Goal: Task Accomplishment & Management: Manage account settings

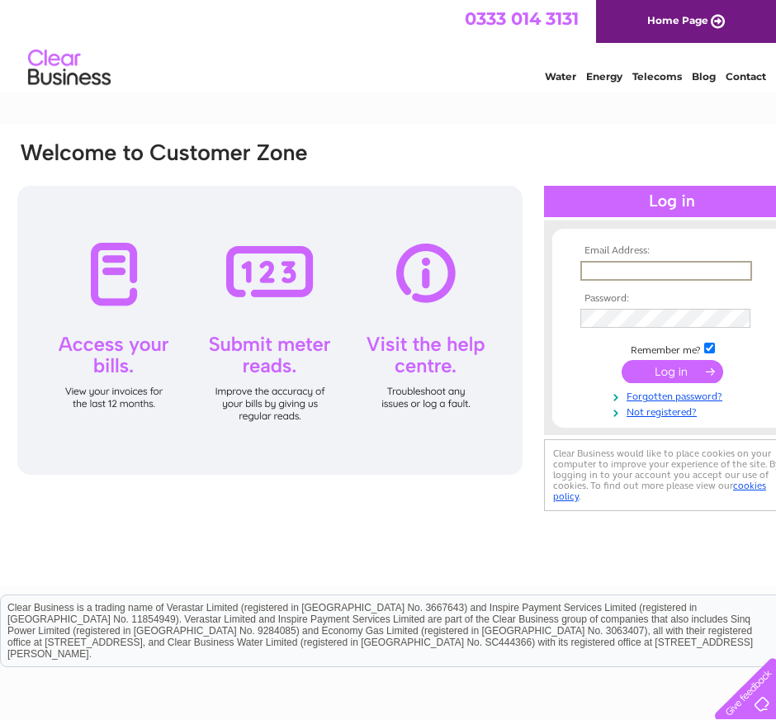
type input "[EMAIL_ADDRESS][DOMAIN_NAME]"
click at [651, 382] on input "submit" at bounding box center [673, 371] width 102 height 23
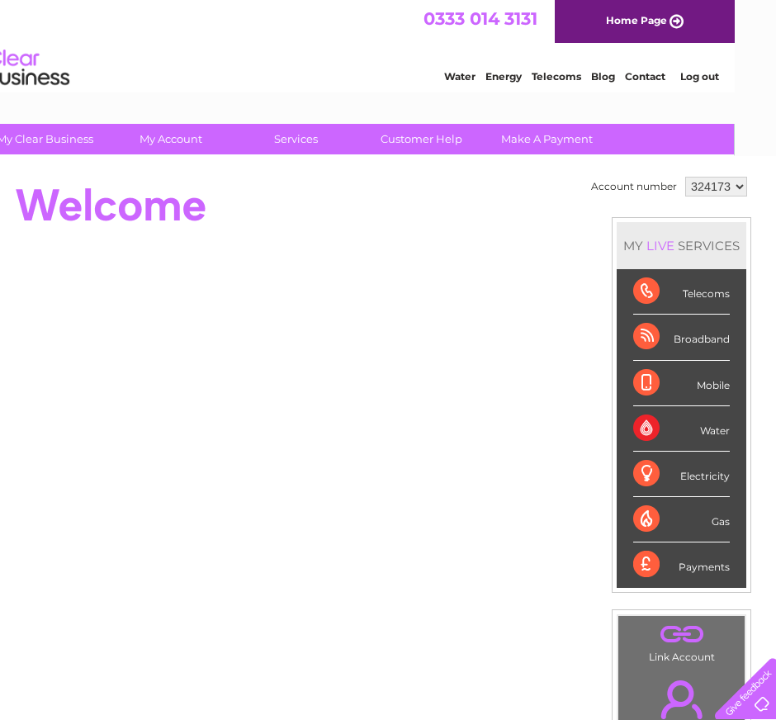
scroll to position [0, 41]
click at [691, 556] on div "Payments" at bounding box center [681, 564] width 97 height 45
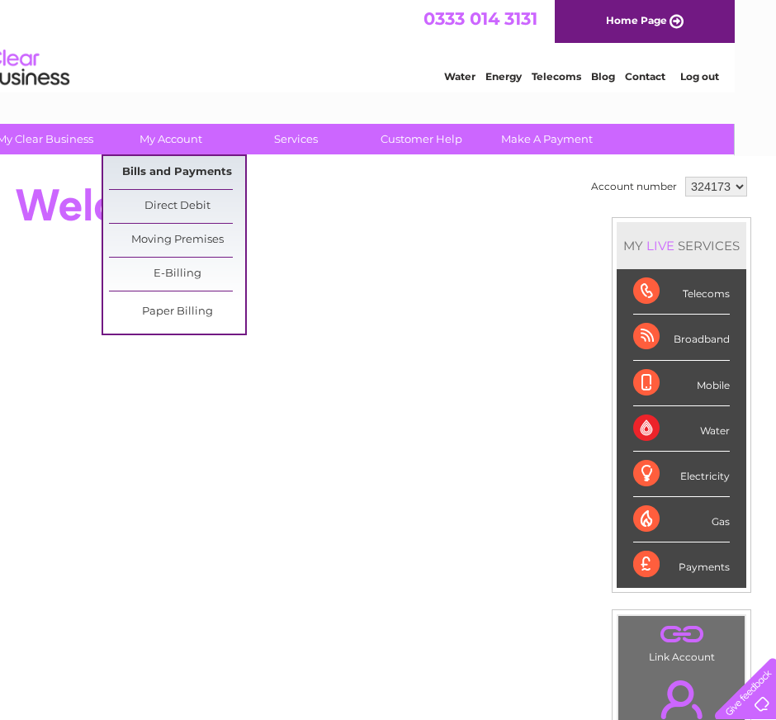
click at [183, 173] on link "Bills and Payments" at bounding box center [177, 172] width 136 height 33
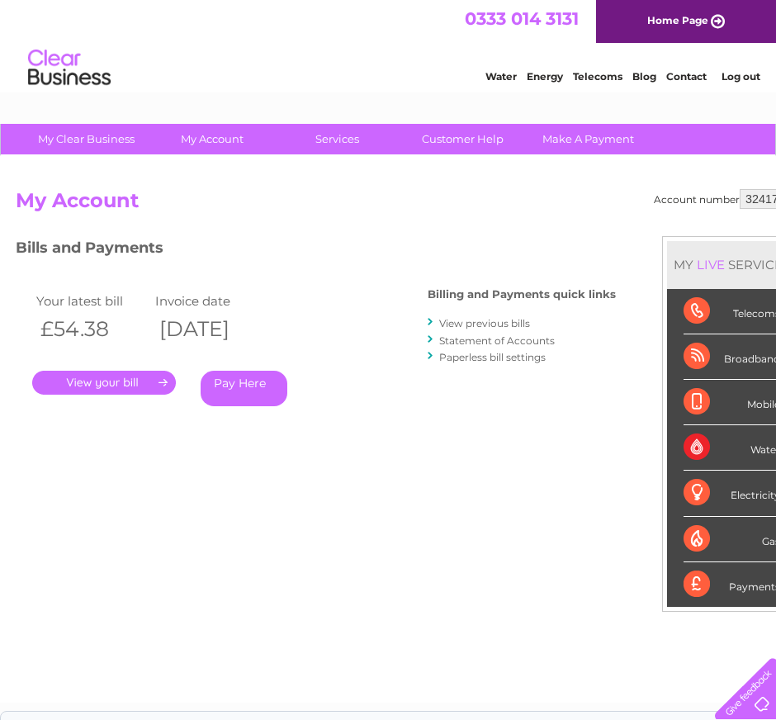
click at [97, 384] on link "." at bounding box center [104, 383] width 144 height 24
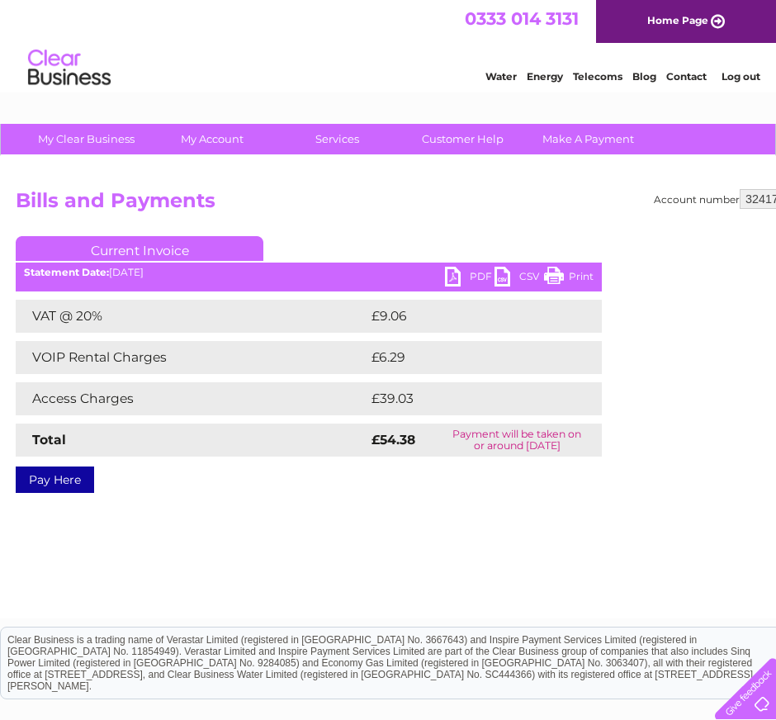
click at [458, 281] on link "PDF" at bounding box center [470, 279] width 50 height 24
